Goal: Find specific page/section: Find specific page/section

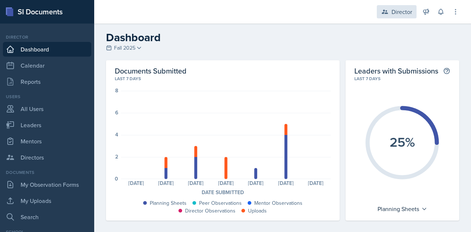
click at [403, 10] on div "Director" at bounding box center [402, 11] width 21 height 9
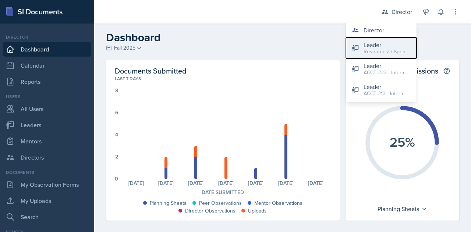
click at [369, 50] on div "Resources! / Spring 2023" at bounding box center [387, 52] width 47 height 8
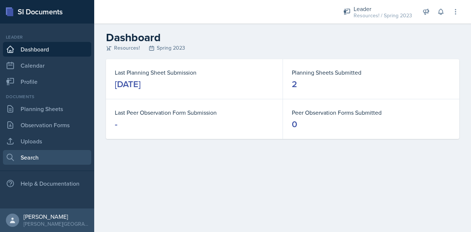
click at [31, 152] on link "Search" at bounding box center [47, 157] width 88 height 15
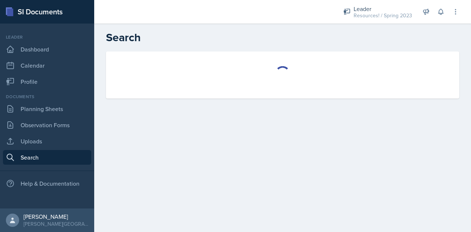
select select "all"
select select "1"
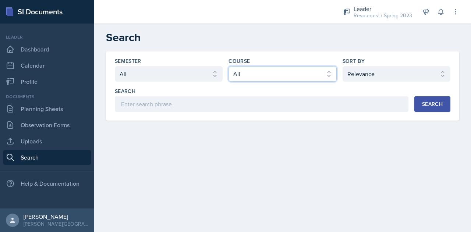
click at [247, 75] on select "Select course All ACCT 113 - Principles of Accounting I ACCT 213 - Intermediate…" at bounding box center [283, 73] width 108 height 15
select select "a3b952a5-493a-498d-99ed-b0c1dc4e84de"
click at [229, 66] on select "Select course All ACCT 113 - Principles of Accounting I ACCT 213 - Intermediate…" at bounding box center [283, 73] width 108 height 15
click at [428, 102] on div "Search" at bounding box center [432, 104] width 21 height 6
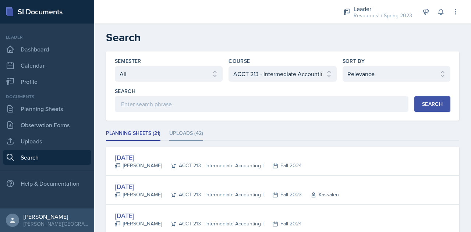
click at [177, 130] on li "Uploads (42)" at bounding box center [186, 134] width 34 height 14
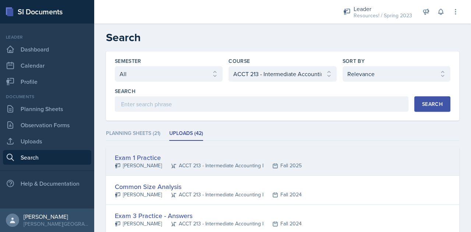
click at [151, 157] on div "Exam 1 Practice" at bounding box center [208, 158] width 187 height 10
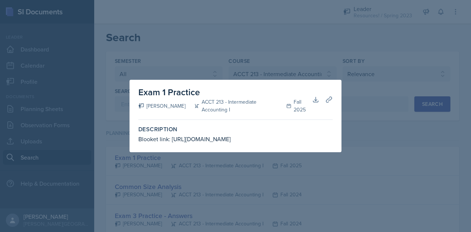
click at [357, 146] on div at bounding box center [235, 116] width 471 height 232
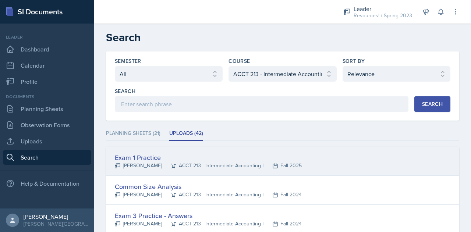
drag, startPoint x: 245, startPoint y: 156, endPoint x: 224, endPoint y: 152, distance: 21.4
click at [224, 153] on div "Exam 1 Practice" at bounding box center [208, 158] width 187 height 10
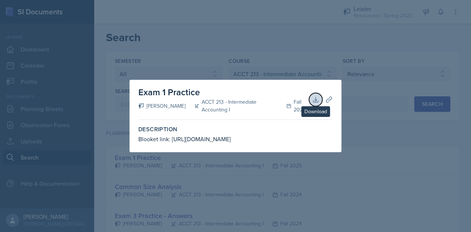
click at [313, 96] on icon at bounding box center [315, 99] width 7 height 7
click at [379, 135] on div at bounding box center [235, 116] width 471 height 232
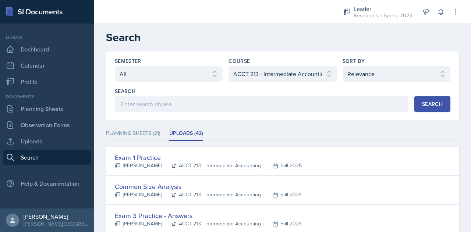
drag, startPoint x: 327, startPoint y: 159, endPoint x: 308, endPoint y: 164, distance: 19.3
click at [308, 164] on div "Exam 1 Practice [PERSON_NAME] ACCT 213 - Intermediate Accounting I Fall 2025" at bounding box center [282, 161] width 353 height 29
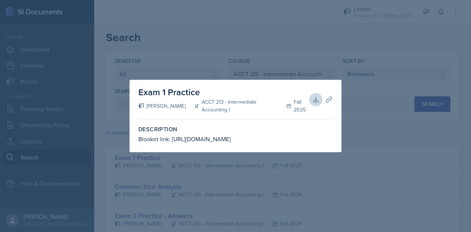
click at [368, 156] on div at bounding box center [235, 116] width 471 height 232
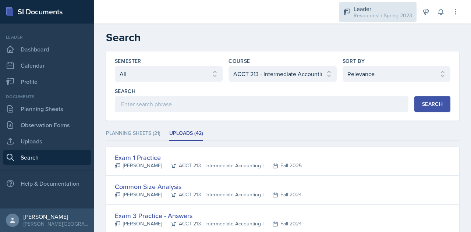
click at [378, 7] on div "Leader" at bounding box center [383, 8] width 59 height 9
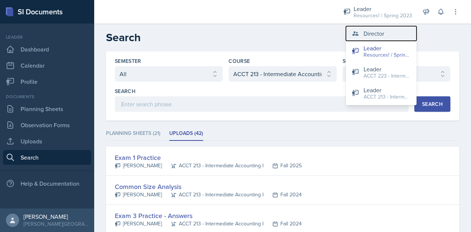
click at [368, 34] on div "Director" at bounding box center [374, 33] width 21 height 9
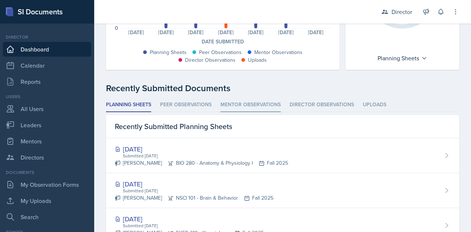
scroll to position [158, 0]
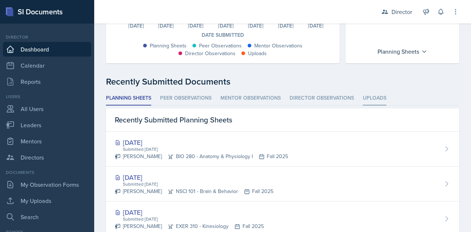
click at [363, 95] on li "Uploads" at bounding box center [375, 98] width 24 height 14
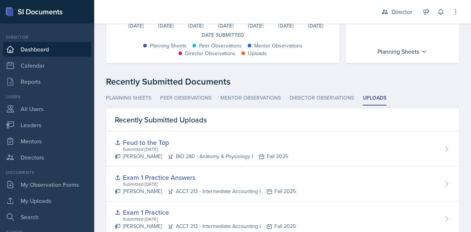
click at [378, 96] on li "Uploads" at bounding box center [375, 98] width 24 height 14
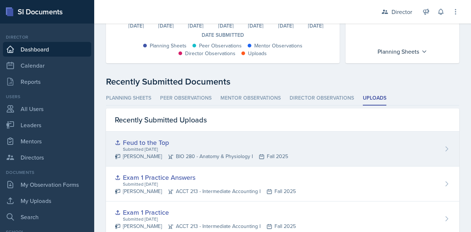
click at [443, 146] on icon at bounding box center [446, 148] width 7 height 7
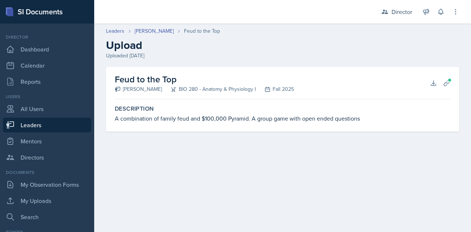
drag, startPoint x: 159, startPoint y: 60, endPoint x: 88, endPoint y: 81, distance: 73.8
click at [88, 81] on div "SI Documents Director Dashboard Calendar Reports Users All Users Leaders Mentor…" at bounding box center [235, 116] width 471 height 232
click at [33, 126] on link "Leaders" at bounding box center [47, 125] width 88 height 15
select select "9f1597ff-0c14-4cd1-9aad-802ae6b6e8b3"
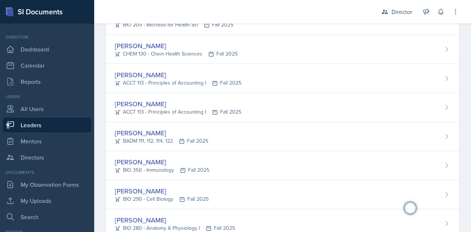
scroll to position [460, 0]
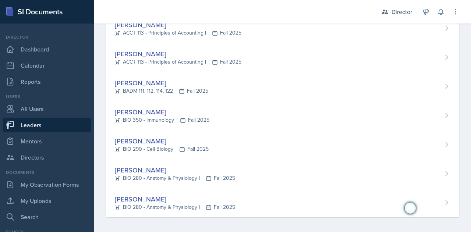
click at [27, 97] on div "Users" at bounding box center [47, 97] width 88 height 7
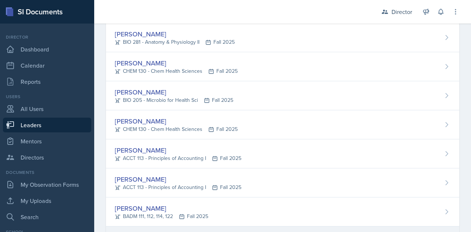
scroll to position [332, 0]
